Goal: Information Seeking & Learning: Learn about a topic

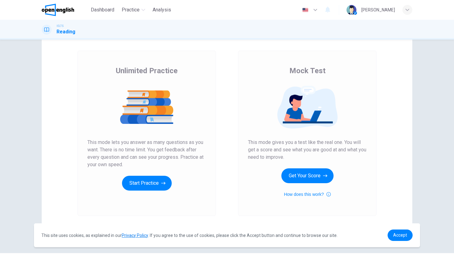
scroll to position [28, 0]
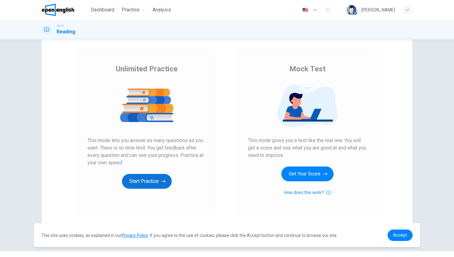
click at [162, 180] on icon "button" at bounding box center [163, 181] width 4 height 6
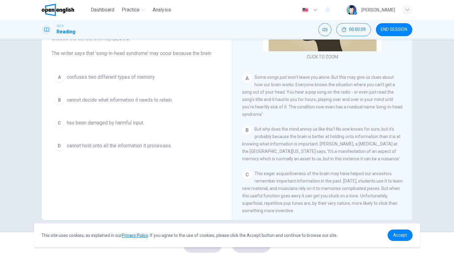
scroll to position [0, 0]
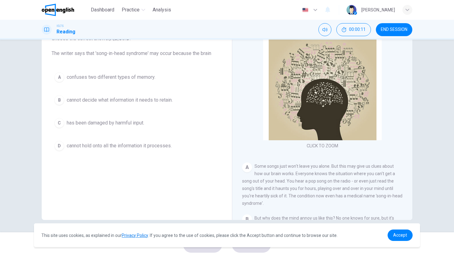
click at [247, 168] on div "A" at bounding box center [247, 167] width 10 height 10
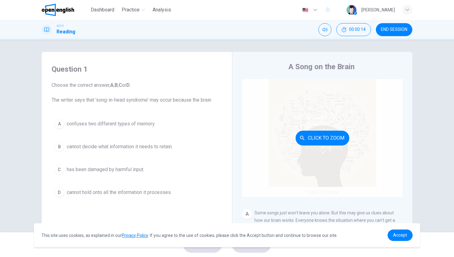
click at [325, 137] on button "Click to Zoom" at bounding box center [322, 138] width 54 height 15
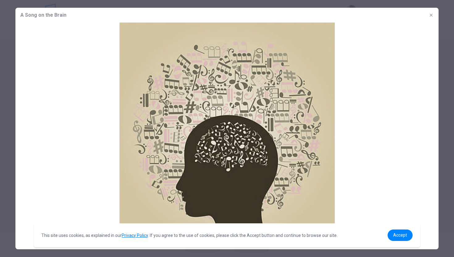
click at [430, 14] on icon "button" at bounding box center [430, 15] width 3 height 3
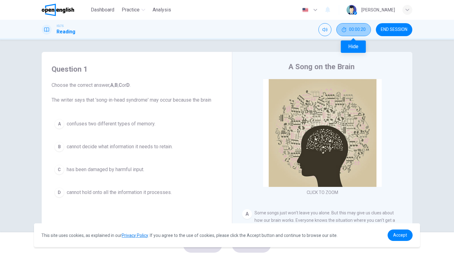
click at [350, 29] on span "00:00:20" at bounding box center [357, 29] width 17 height 5
click at [345, 31] on icon "Mute" at bounding box center [346, 29] width 5 height 5
click at [345, 31] on icon "Unmute" at bounding box center [346, 29] width 5 height 5
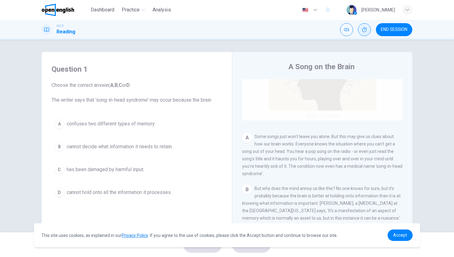
scroll to position [95, 0]
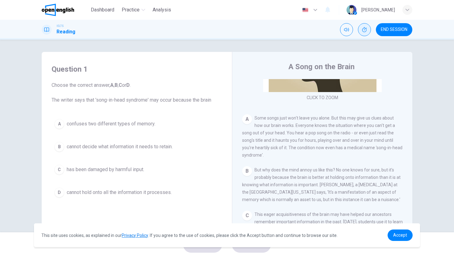
click at [265, 119] on span "Some songs just won't leave you alone. But this may give us clues about how our…" at bounding box center [322, 136] width 160 height 42
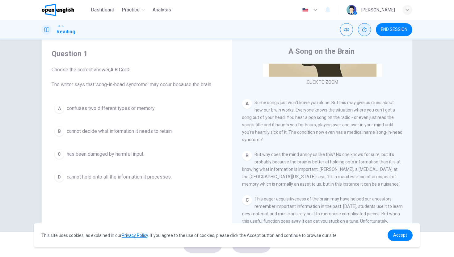
scroll to position [16, 0]
click at [59, 108] on div "A" at bounding box center [59, 107] width 10 height 10
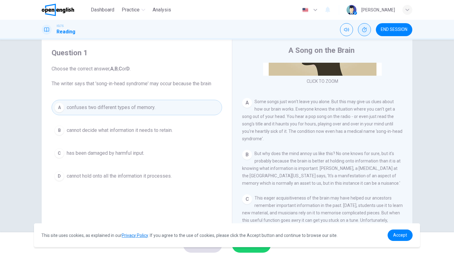
scroll to position [47, 0]
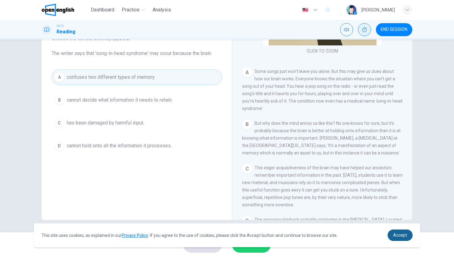
click at [398, 234] on span "Accept" at bounding box center [400, 234] width 14 height 5
click at [395, 233] on span "Accept" at bounding box center [400, 234] width 14 height 5
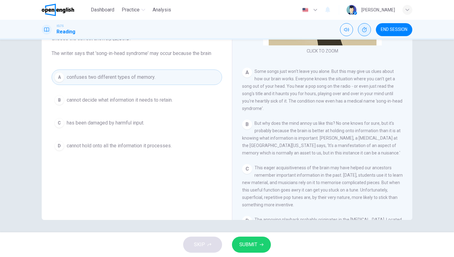
click at [247, 247] on span "SUBMIT" at bounding box center [248, 244] width 18 height 9
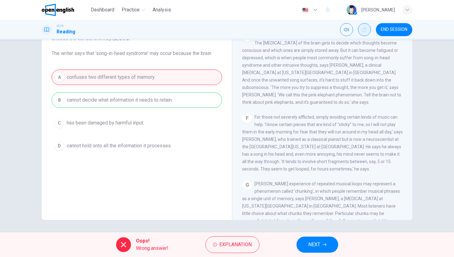
scroll to position [480, 0]
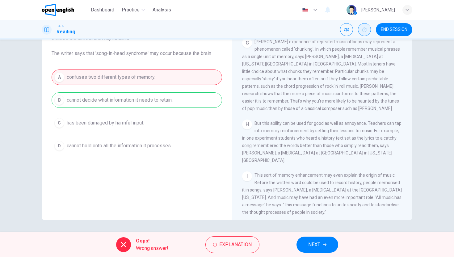
click at [63, 9] on img at bounding box center [58, 10] width 32 height 12
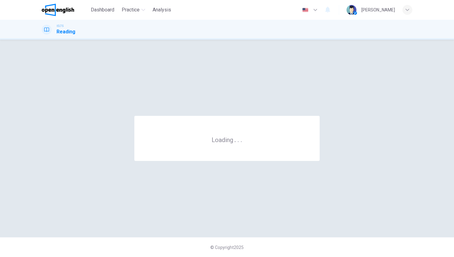
scroll to position [0, 0]
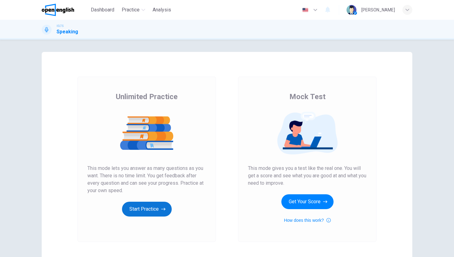
click at [162, 212] on button "Start Practice" at bounding box center [147, 209] width 50 height 15
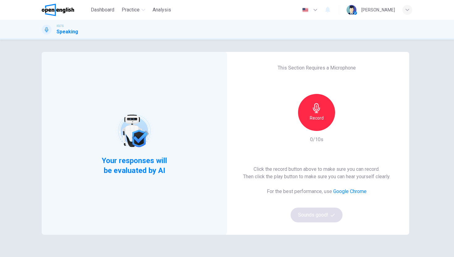
click at [315, 118] on h6 "Record" at bounding box center [317, 117] width 14 height 7
click at [320, 215] on button "Sounds good!" at bounding box center [316, 214] width 52 height 15
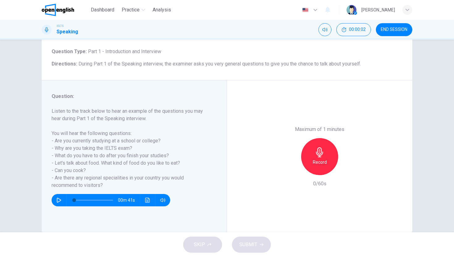
scroll to position [35, 0]
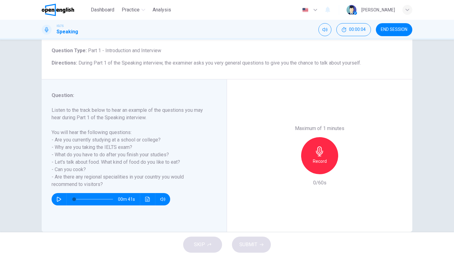
click at [57, 199] on icon "button" at bounding box center [59, 199] width 4 height 5
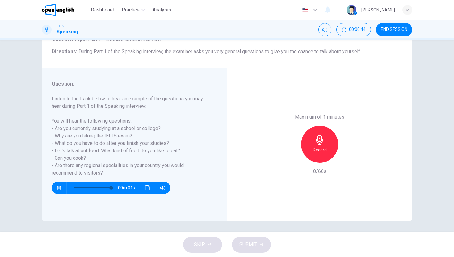
scroll to position [47, 0]
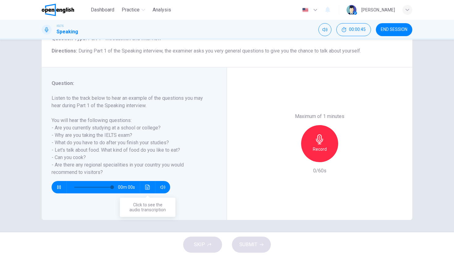
click at [146, 188] on icon "Click to see the audio transcription" at bounding box center [147, 187] width 5 height 5
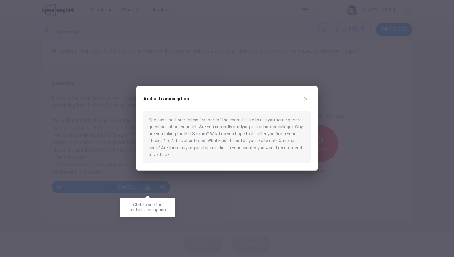
type input "*"
click at [307, 97] on icon "button" at bounding box center [305, 98] width 3 height 3
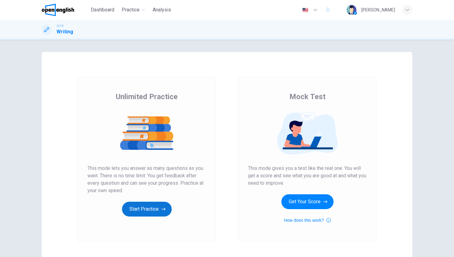
click at [160, 207] on button "Start Practice" at bounding box center [147, 209] width 50 height 15
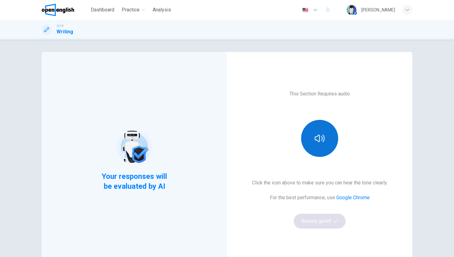
click at [316, 142] on icon "button" at bounding box center [320, 138] width 10 height 10
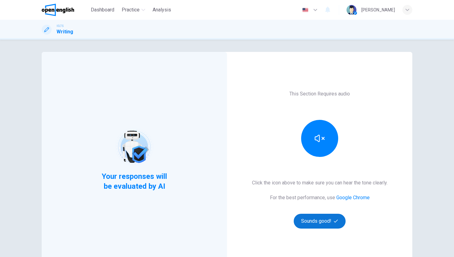
click at [303, 221] on button "Sounds good!" at bounding box center [320, 221] width 52 height 15
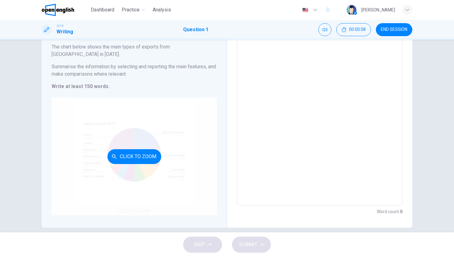
scroll to position [51, 0]
click at [133, 149] on button "Click to Zoom" at bounding box center [134, 156] width 54 height 15
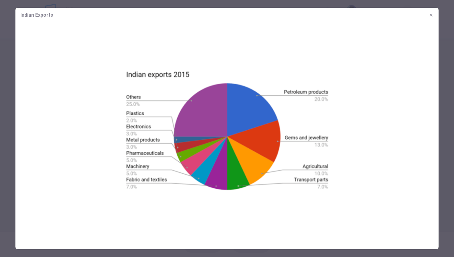
click at [10, 170] on div at bounding box center [227, 128] width 454 height 257
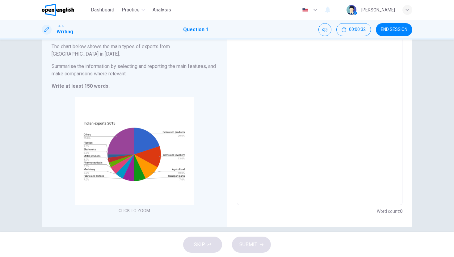
scroll to position [0, 0]
